Goal: Transaction & Acquisition: Purchase product/service

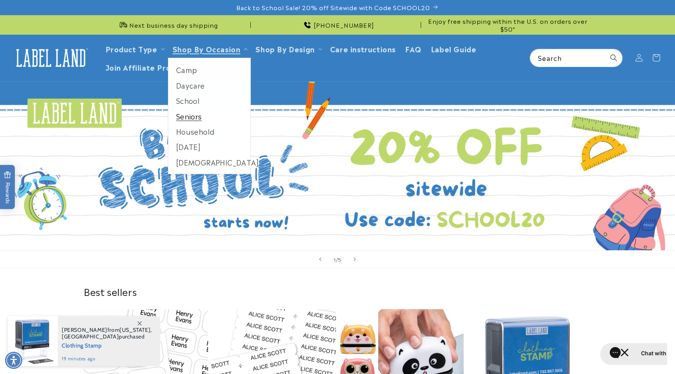
click at [181, 116] on link "Seniors" at bounding box center [209, 116] width 82 height 15
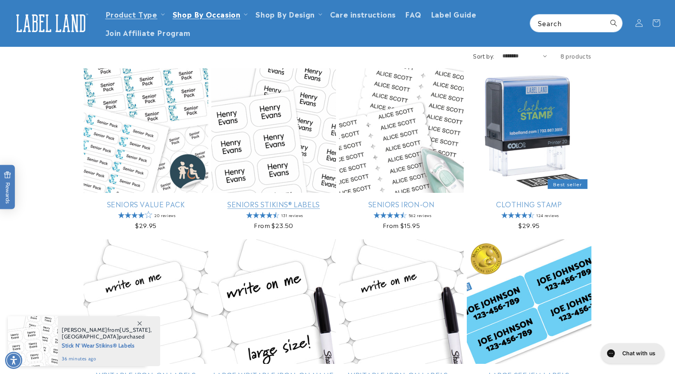
scroll to position [85, 0]
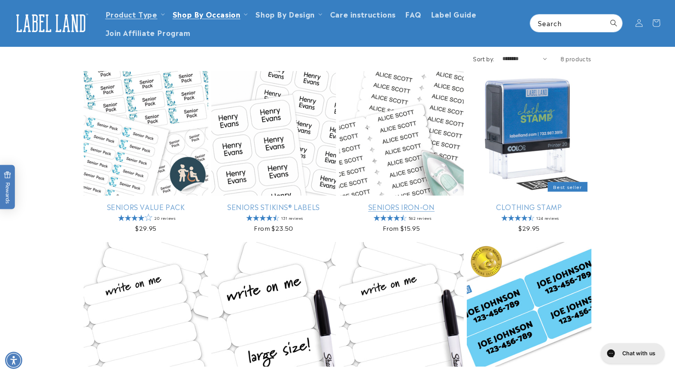
click at [410, 206] on link "Seniors Iron-On" at bounding box center [401, 206] width 125 height 9
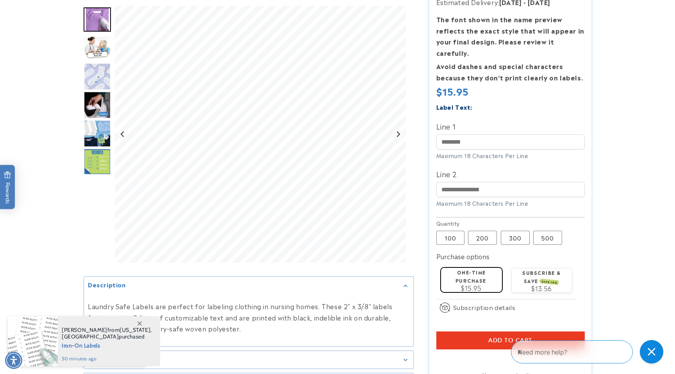
scroll to position [153, 0]
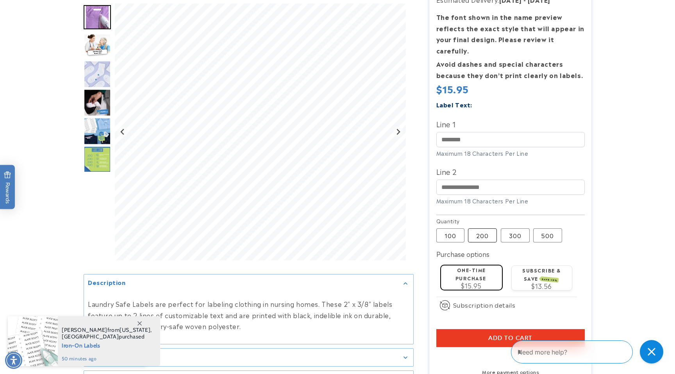
click at [485, 228] on label "200 Variant sold out or unavailable" at bounding box center [482, 235] width 29 height 14
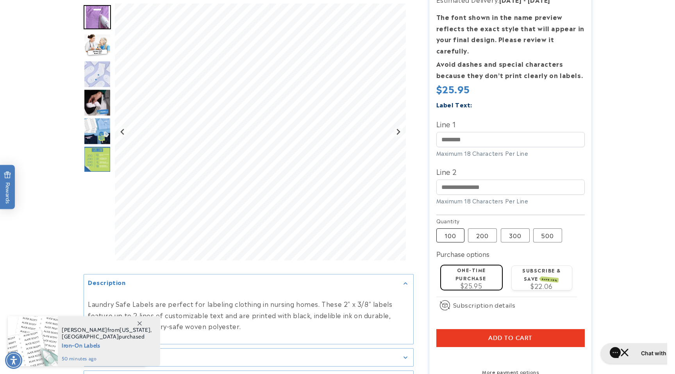
click at [449, 228] on label "100 Variant sold out or unavailable" at bounding box center [450, 235] width 28 height 14
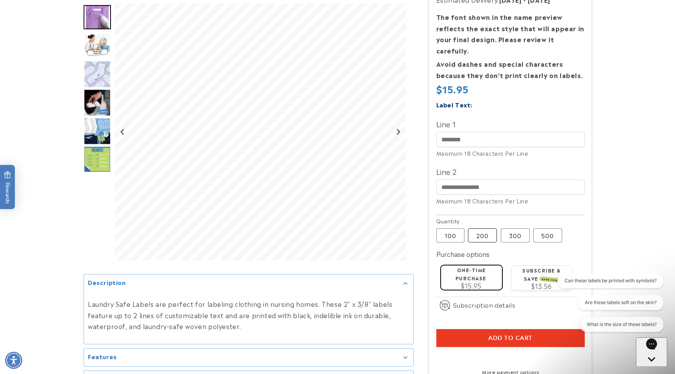
click at [479, 228] on label "200 Variant sold out or unavailable" at bounding box center [482, 235] width 29 height 14
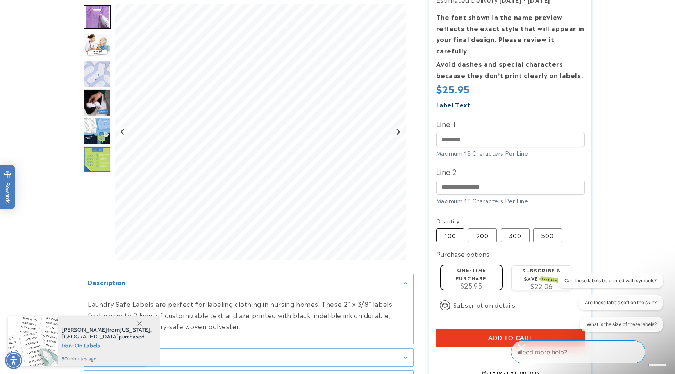
click at [452, 228] on label "100 Variant sold out or unavailable" at bounding box center [450, 235] width 28 height 14
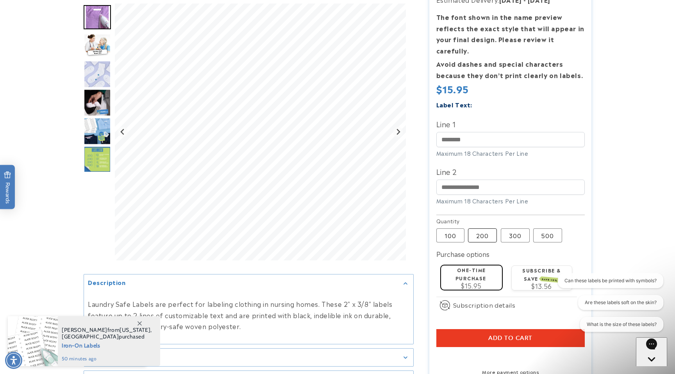
click at [482, 228] on label "200 Variant sold out or unavailable" at bounding box center [482, 235] width 29 height 14
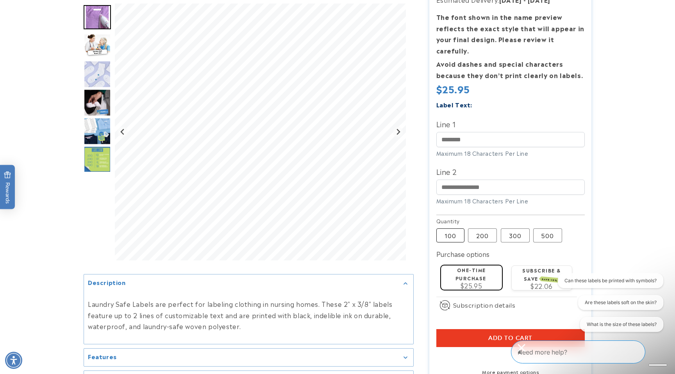
click at [456, 228] on label "100 Variant sold out or unavailable" at bounding box center [450, 235] width 28 height 14
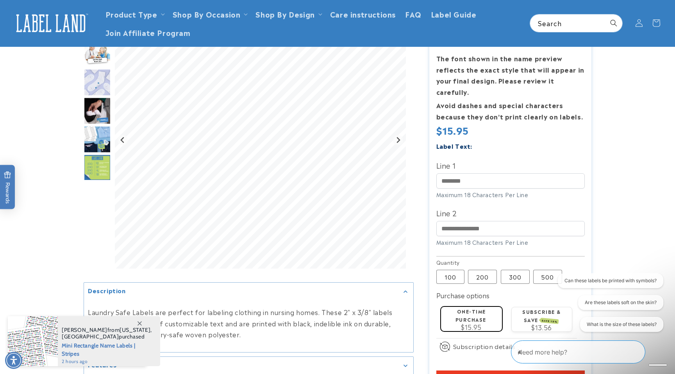
scroll to position [101, 0]
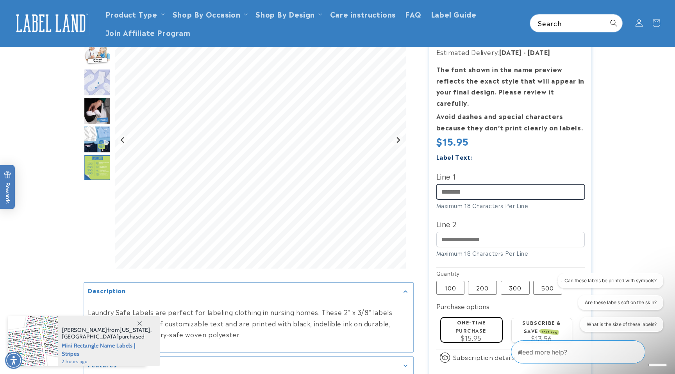
click at [488, 184] on input "Line 1" at bounding box center [510, 191] width 148 height 15
type input "**********"
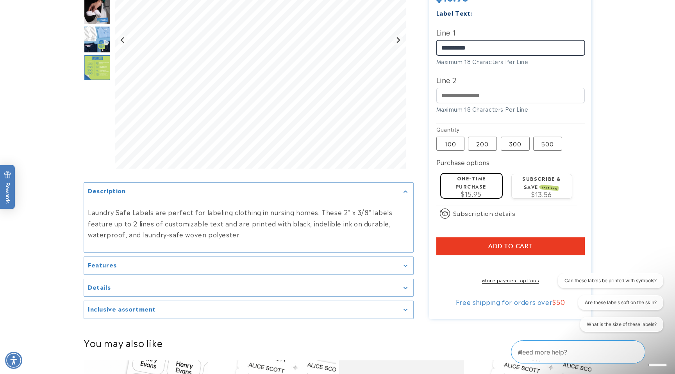
scroll to position [248, 0]
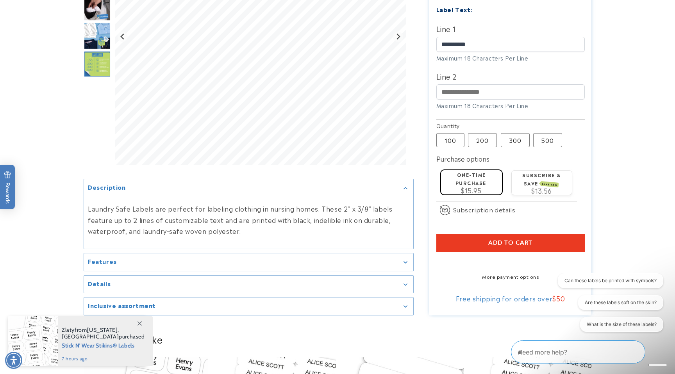
click at [515, 239] on span "Add to cart" at bounding box center [510, 242] width 44 height 7
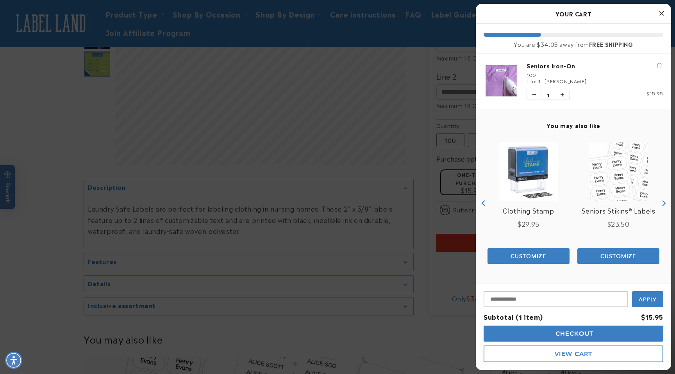
click at [657, 64] on icon "Remove Seniors Iron-On" at bounding box center [659, 65] width 5 height 5
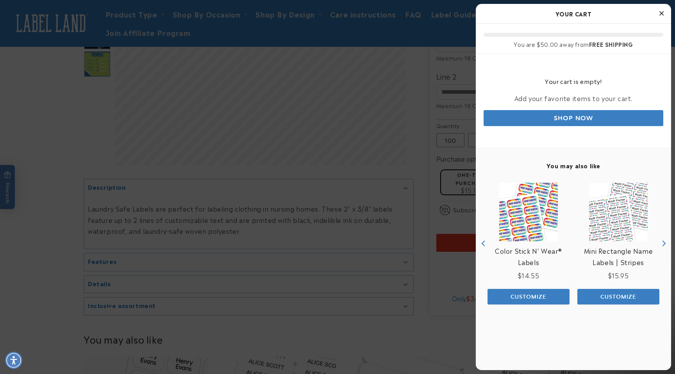
click at [660, 13] on icon "Close Cart" at bounding box center [661, 13] width 4 height 7
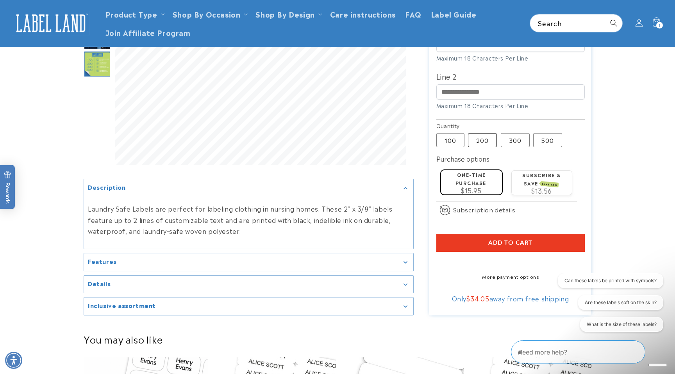
click at [482, 133] on label "200 Variant sold out or unavailable" at bounding box center [482, 140] width 29 height 14
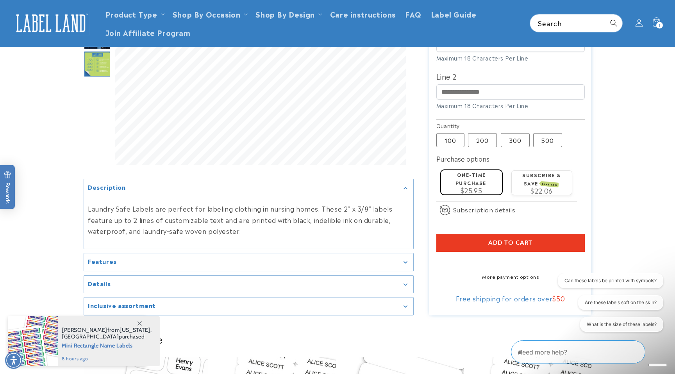
click at [516, 239] on span "Add to cart" at bounding box center [510, 242] width 44 height 7
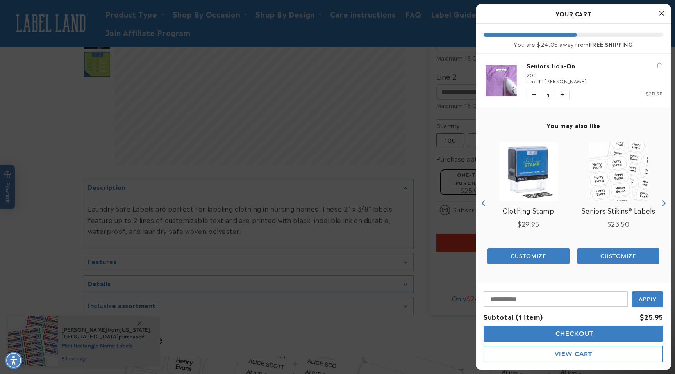
click at [660, 13] on icon "Close Cart" at bounding box center [661, 13] width 4 height 7
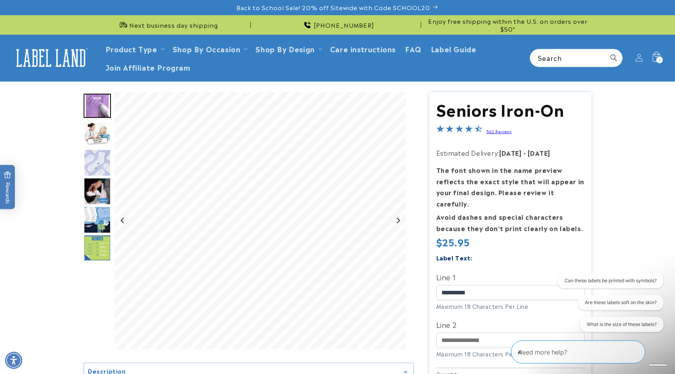
click at [657, 57] on icon at bounding box center [655, 58] width 18 height 18
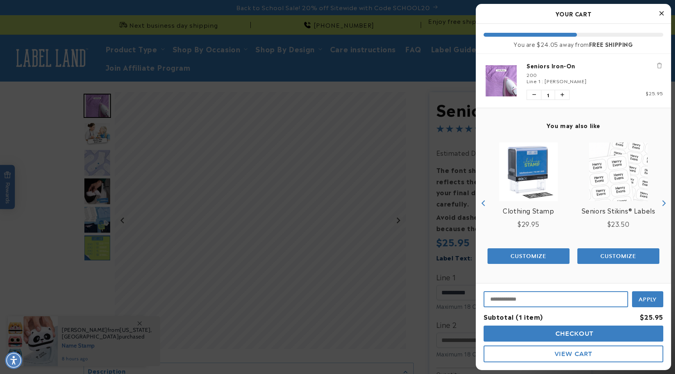
click at [537, 300] on input "Input Discount" at bounding box center [555, 299] width 144 height 16
type input "********"
click at [648, 299] on span "Apply" at bounding box center [647, 298] width 18 height 7
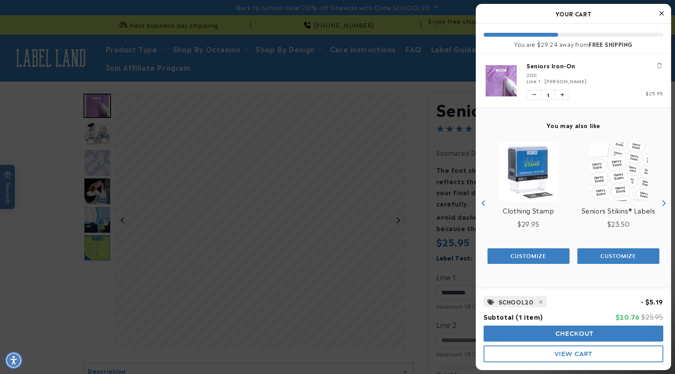
click at [568, 333] on span "Checkout" at bounding box center [573, 333] width 40 height 7
